Goal: Register for event/course: Sign up to attend an event or enroll in a course

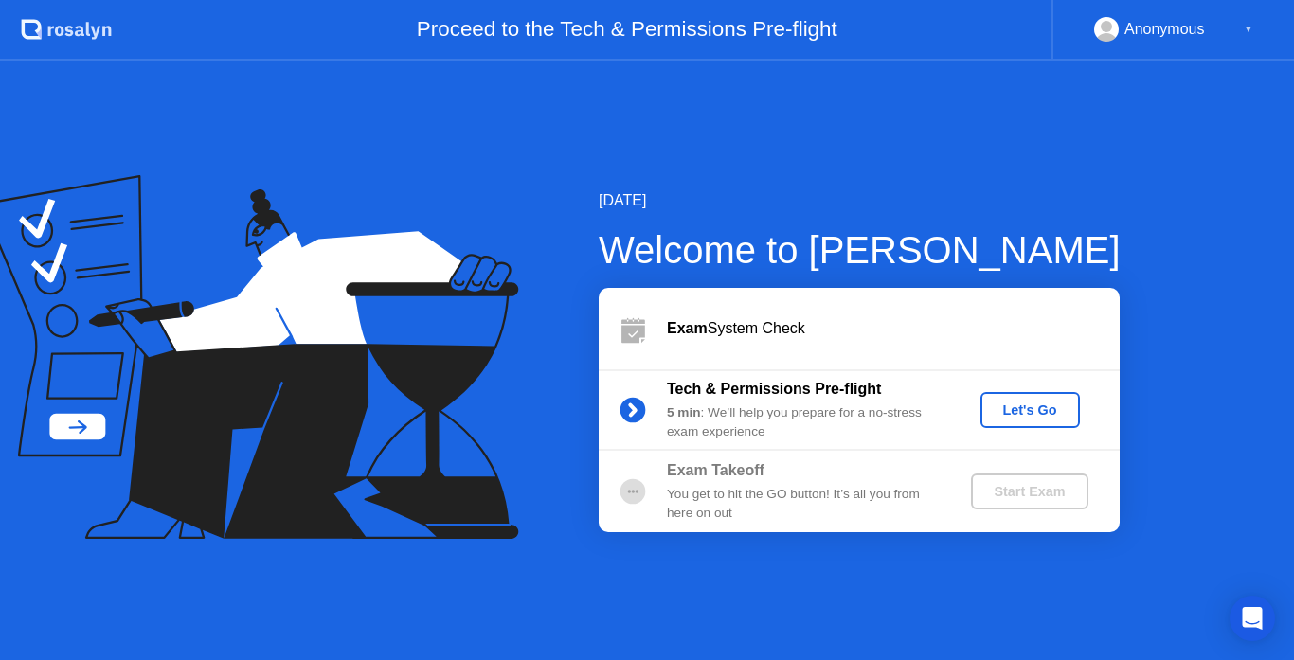
click at [1009, 405] on div "Let's Go" at bounding box center [1030, 410] width 84 height 15
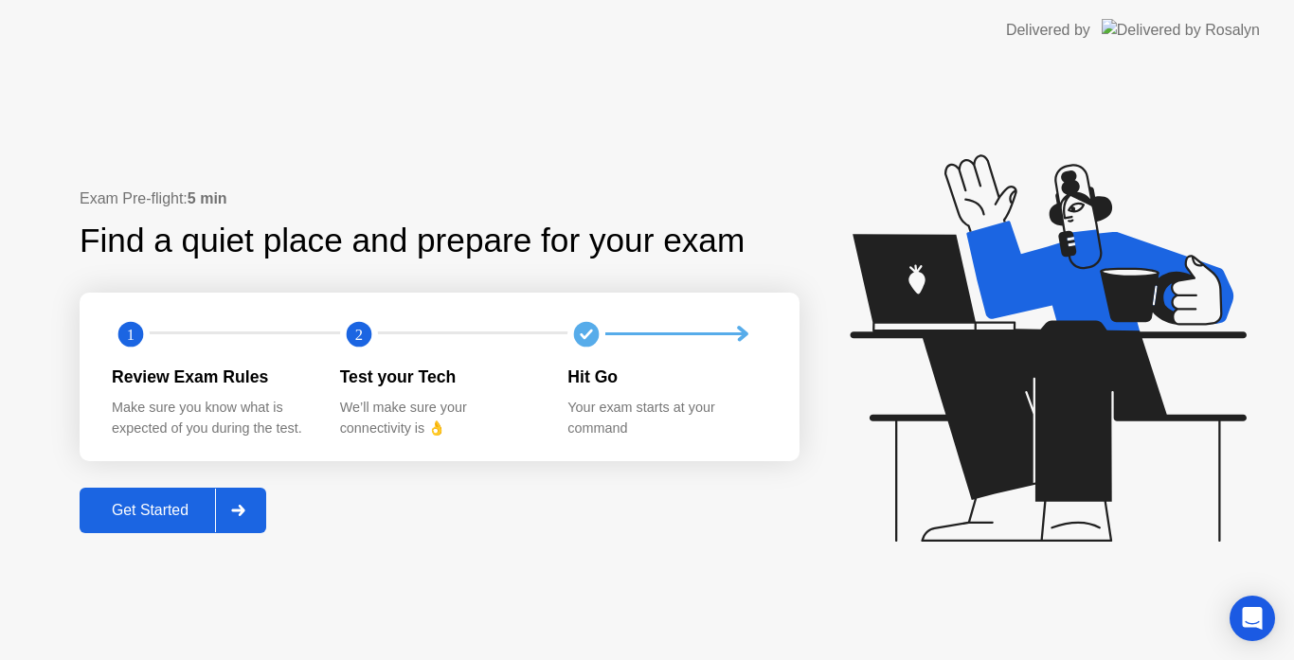
click at [176, 511] on div "Get Started" at bounding box center [150, 510] width 130 height 17
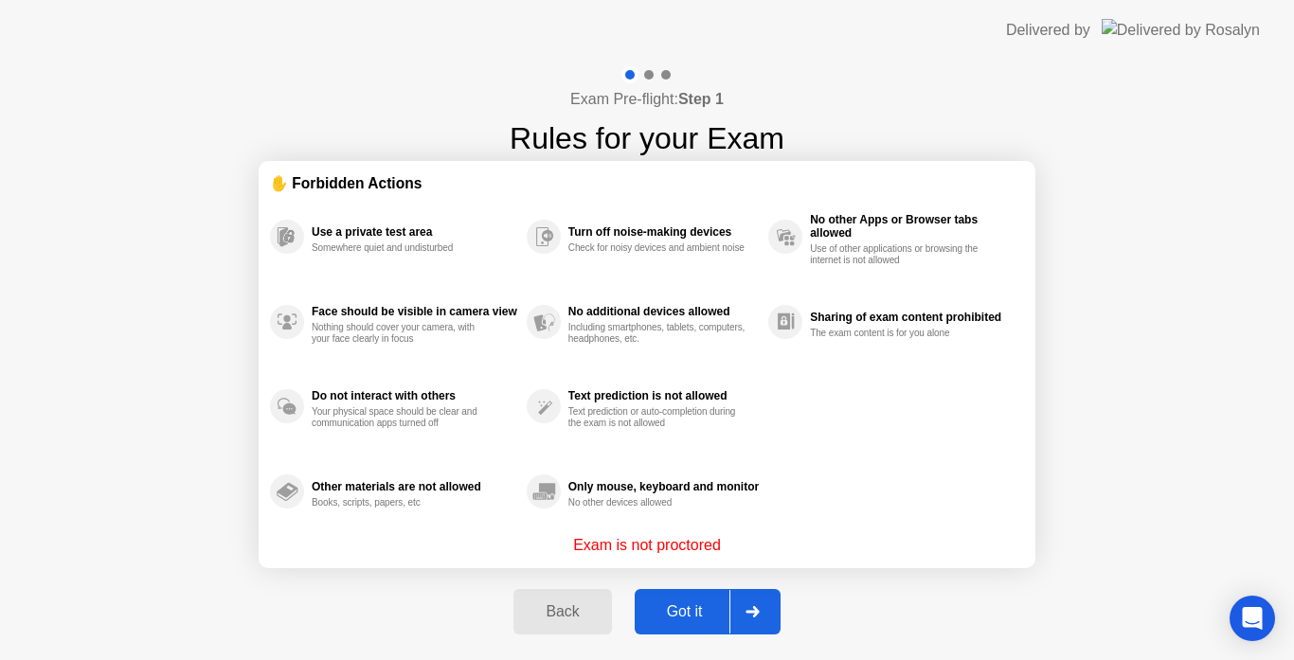
click at [684, 618] on div "Got it" at bounding box center [684, 611] width 89 height 17
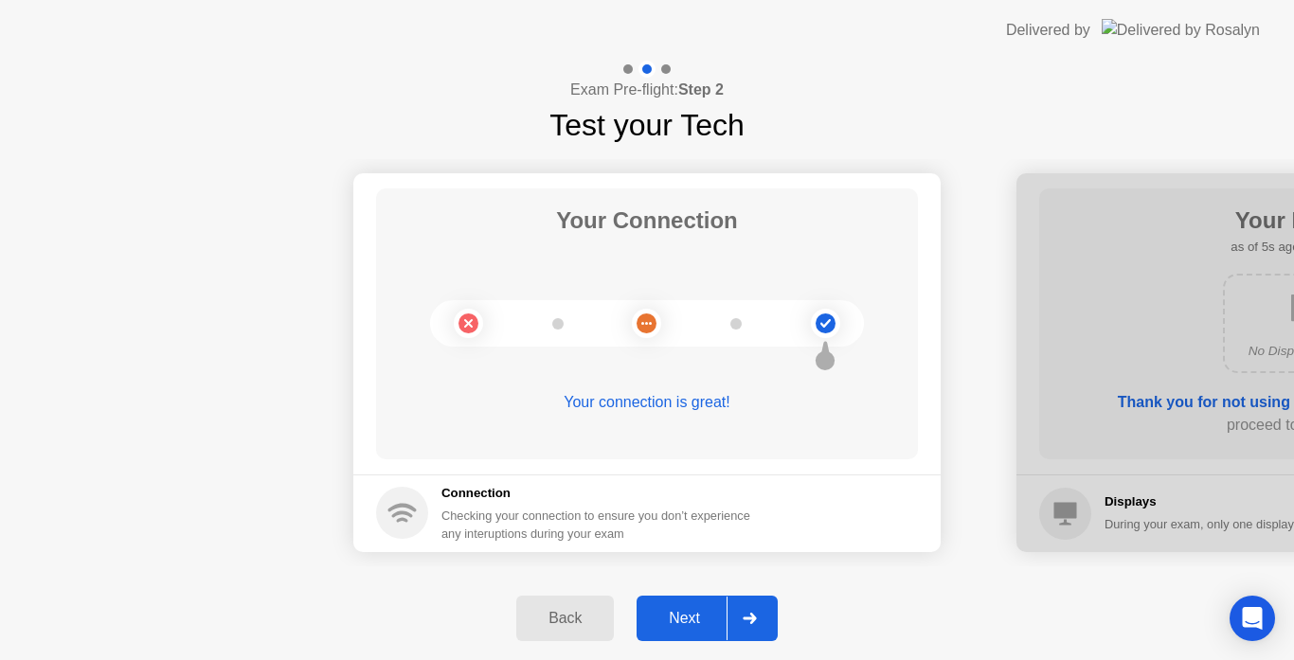
click at [699, 615] on div "Next" at bounding box center [684, 618] width 84 height 17
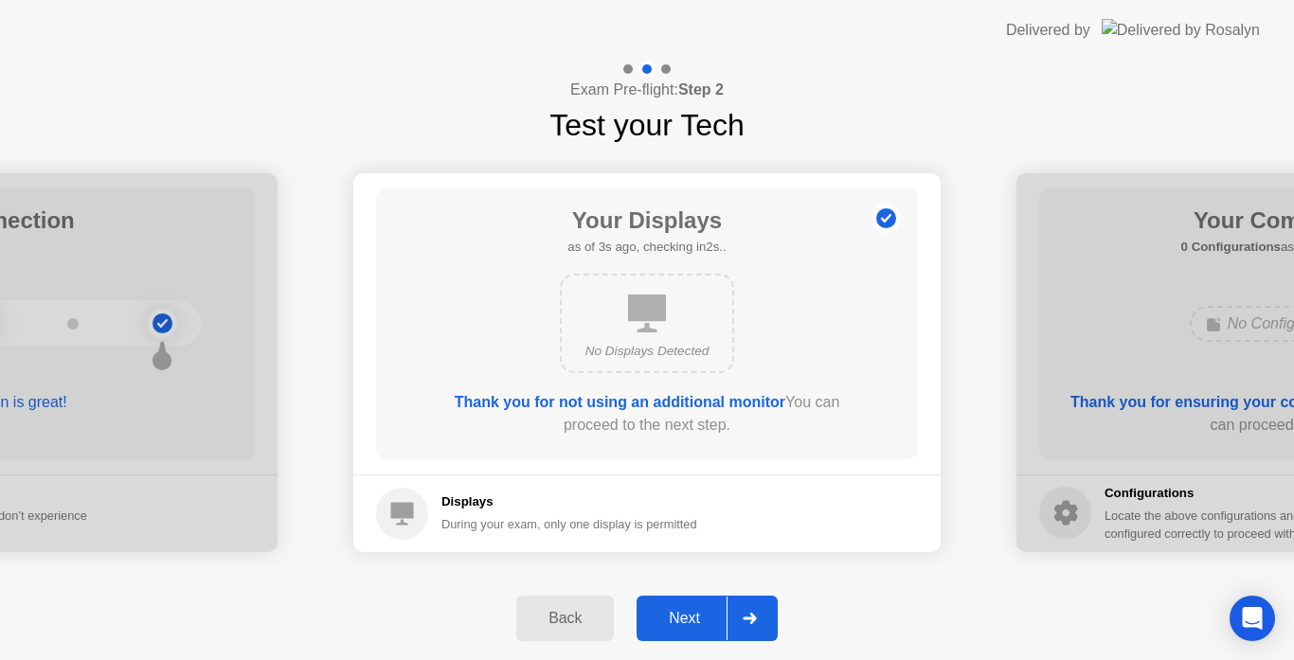
click at [699, 615] on div "Next" at bounding box center [684, 618] width 84 height 17
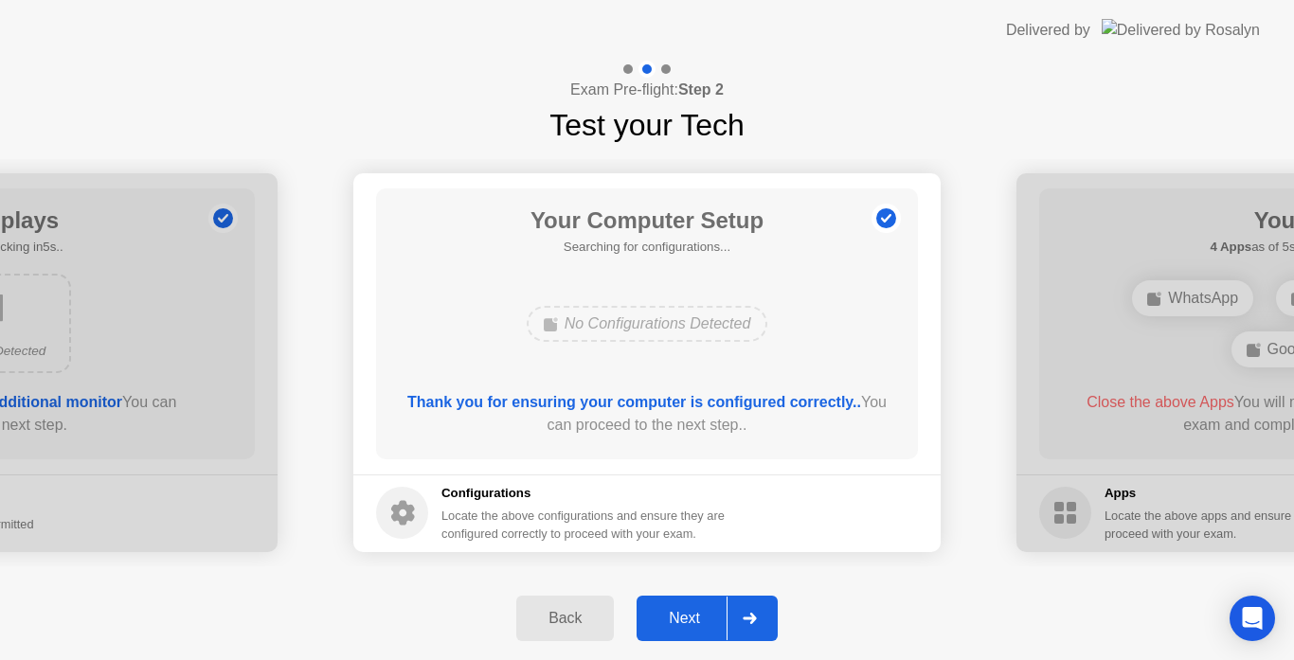
click at [699, 615] on div "Next" at bounding box center [684, 618] width 84 height 17
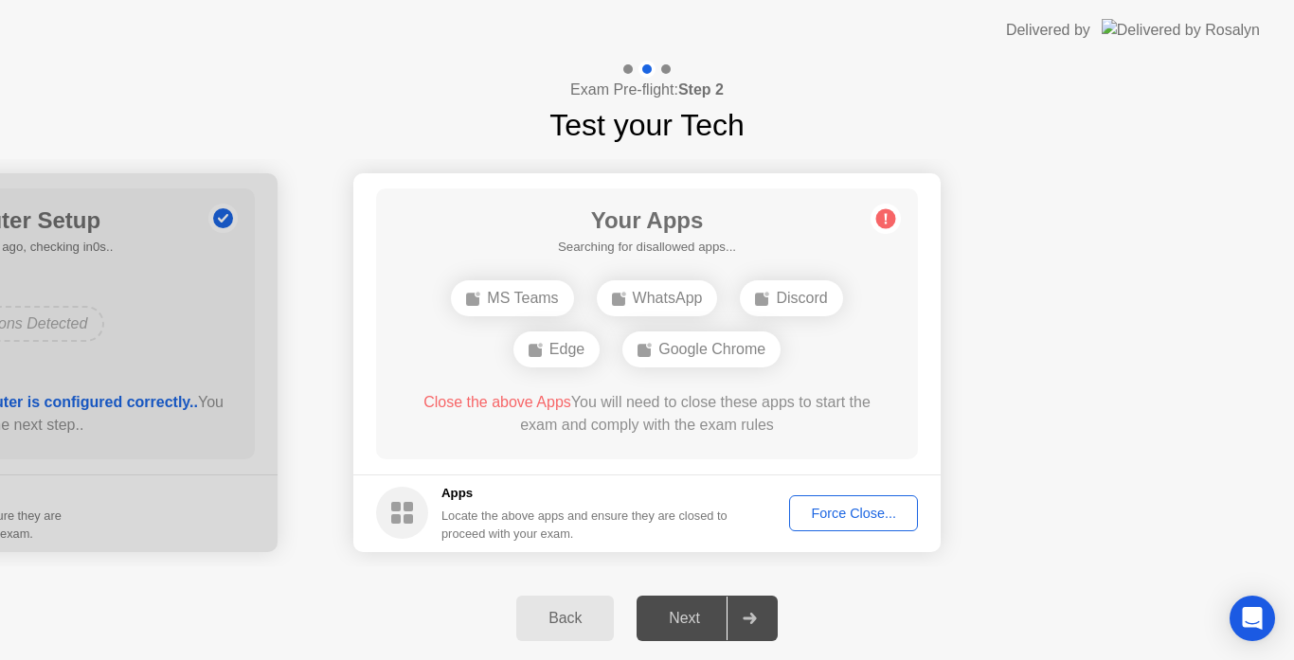
click at [833, 510] on div "Force Close..." at bounding box center [854, 513] width 116 height 15
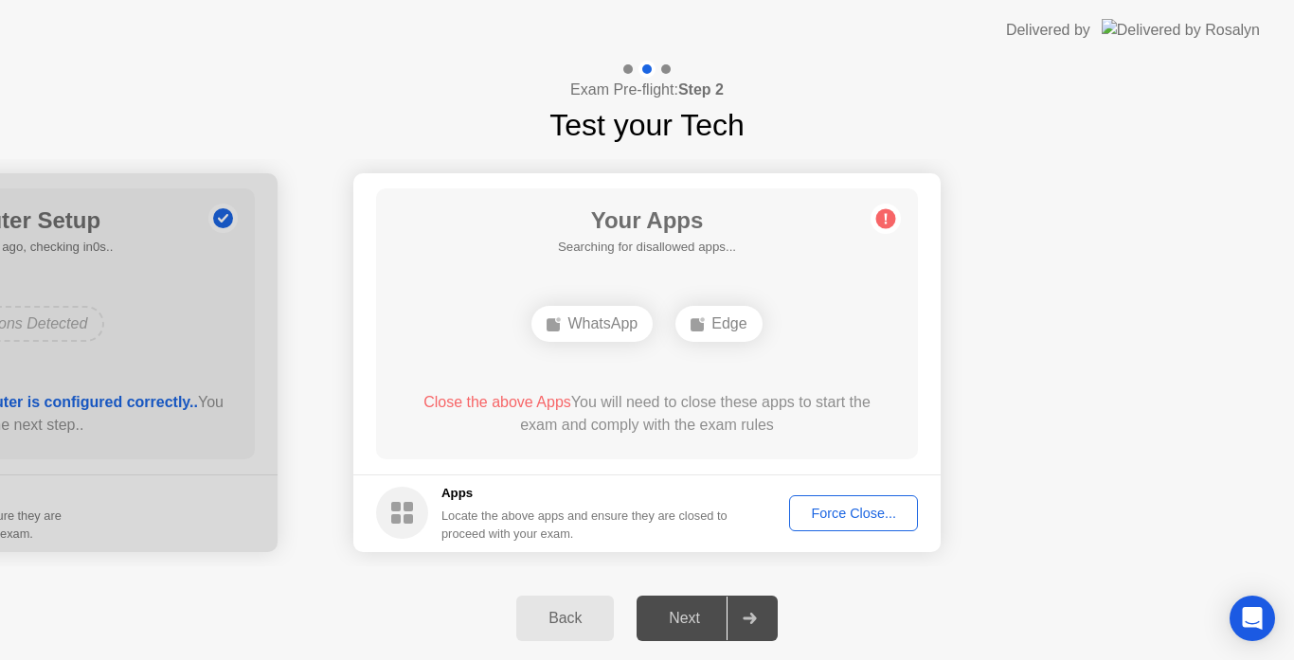
click at [832, 513] on div "Force Close..." at bounding box center [854, 513] width 116 height 15
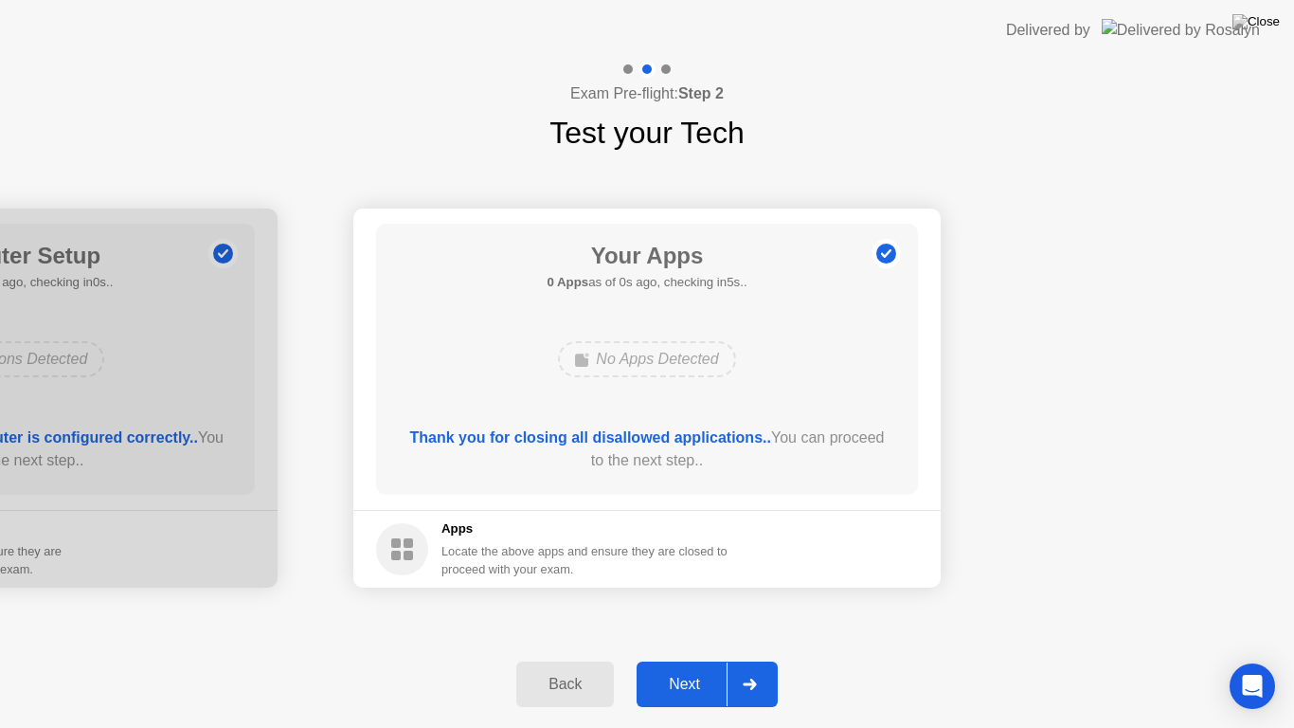
click at [679, 15] on header "Delivered by" at bounding box center [647, 30] width 1294 height 61
click at [693, 659] on div "Next" at bounding box center [684, 683] width 84 height 17
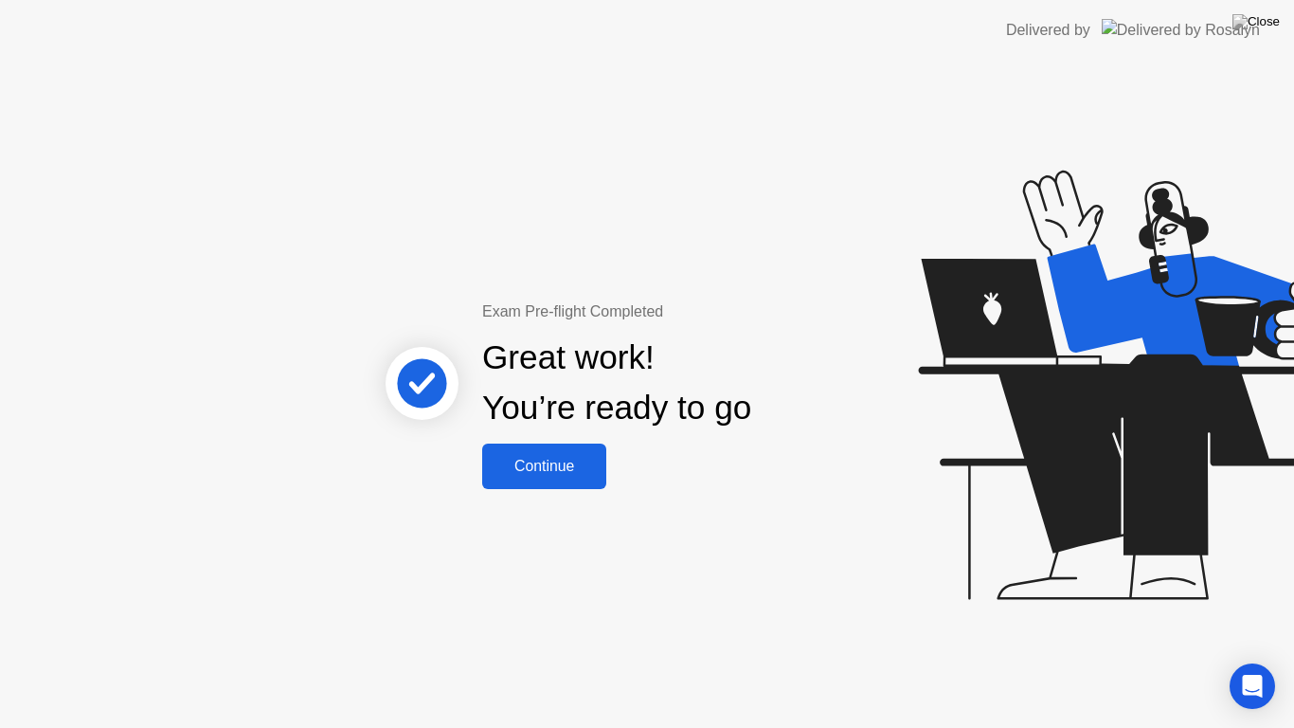
click at [579, 473] on div "Continue" at bounding box center [544, 466] width 113 height 17
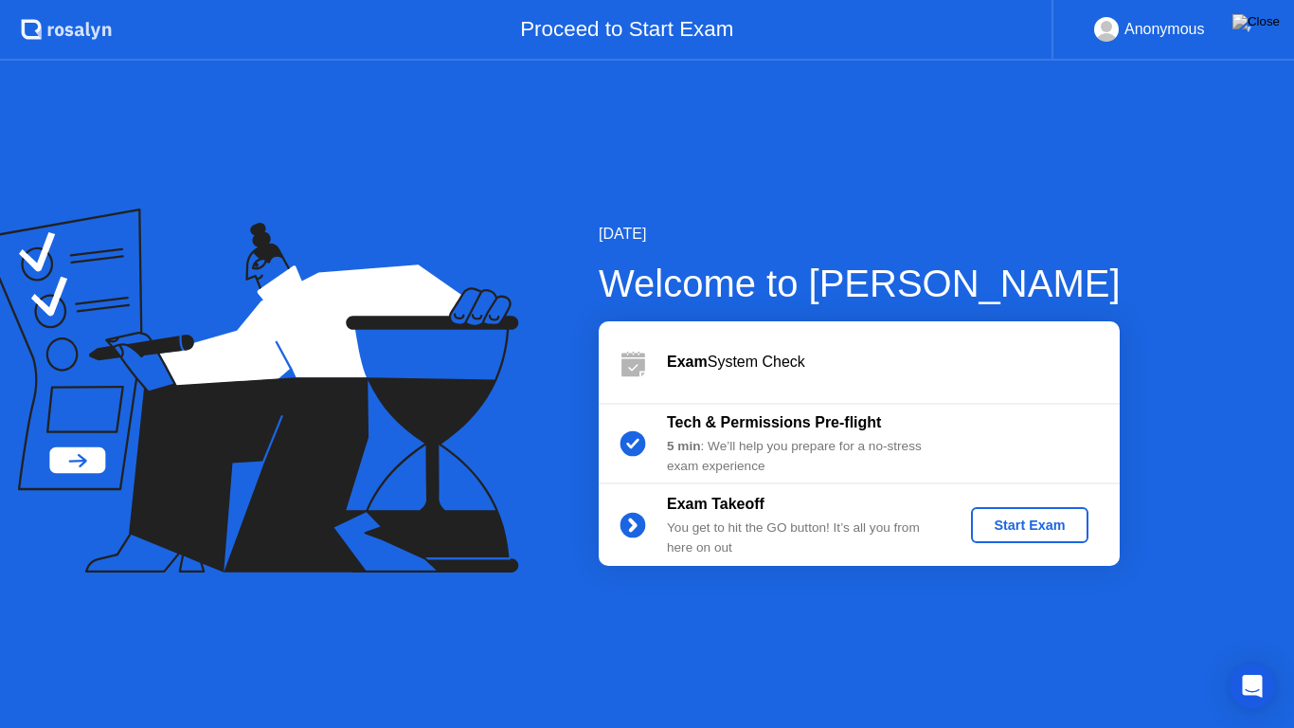
click at [1022, 532] on div "Start Exam" at bounding box center [1029, 524] width 101 height 15
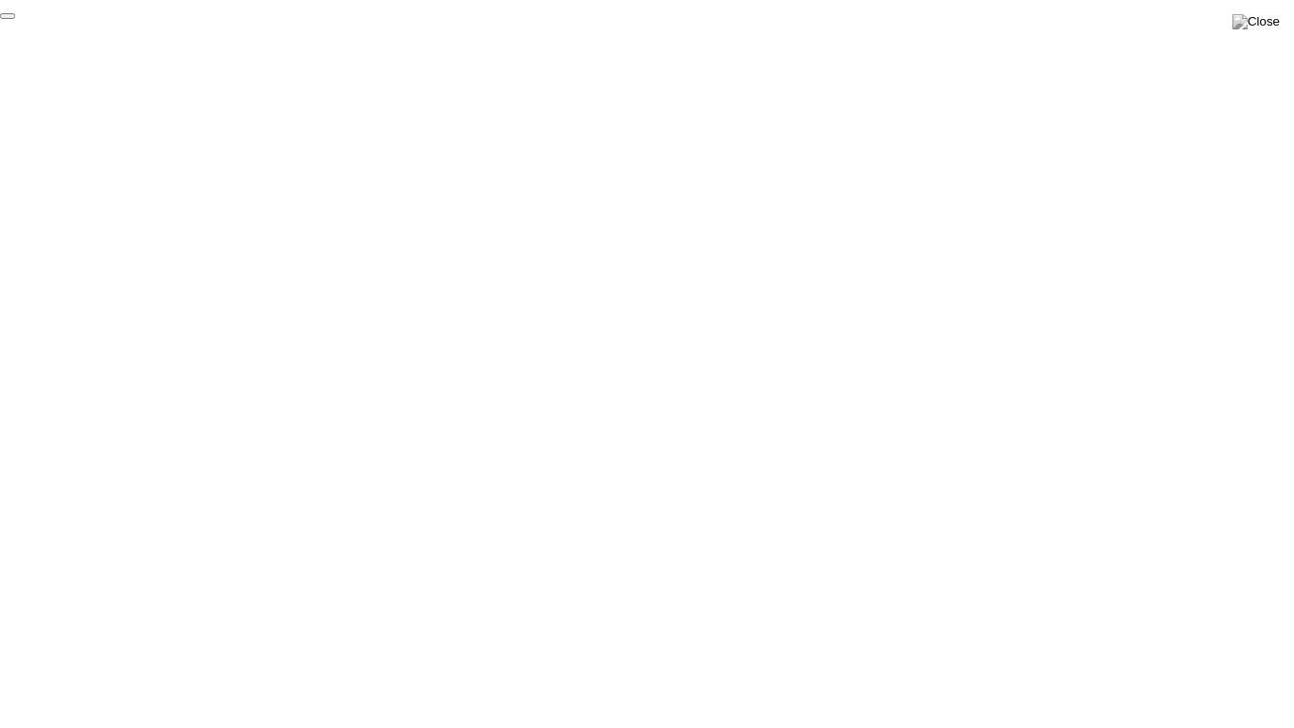
click div "End Proctoring Session"
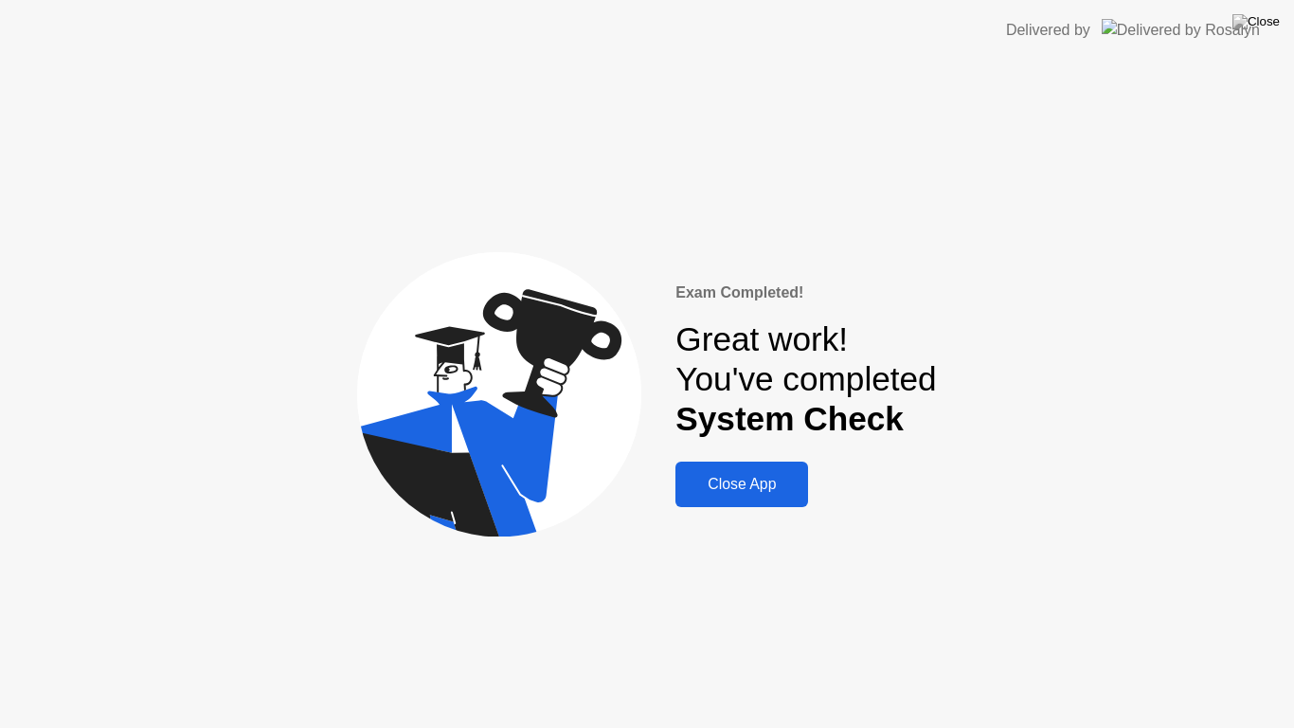
click at [762, 481] on div "Close App" at bounding box center [741, 484] width 121 height 17
